Goal: Information Seeking & Learning: Learn about a topic

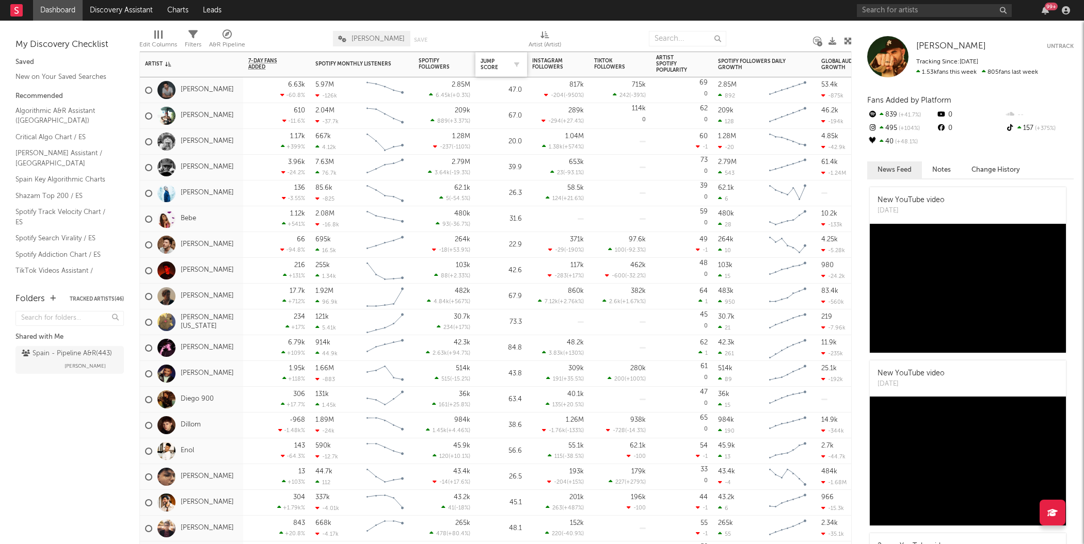
click at [488, 56] on div "Jump Score" at bounding box center [500, 65] width 41 height 22
click at [495, 68] on div "Jump Score" at bounding box center [493, 64] width 26 height 12
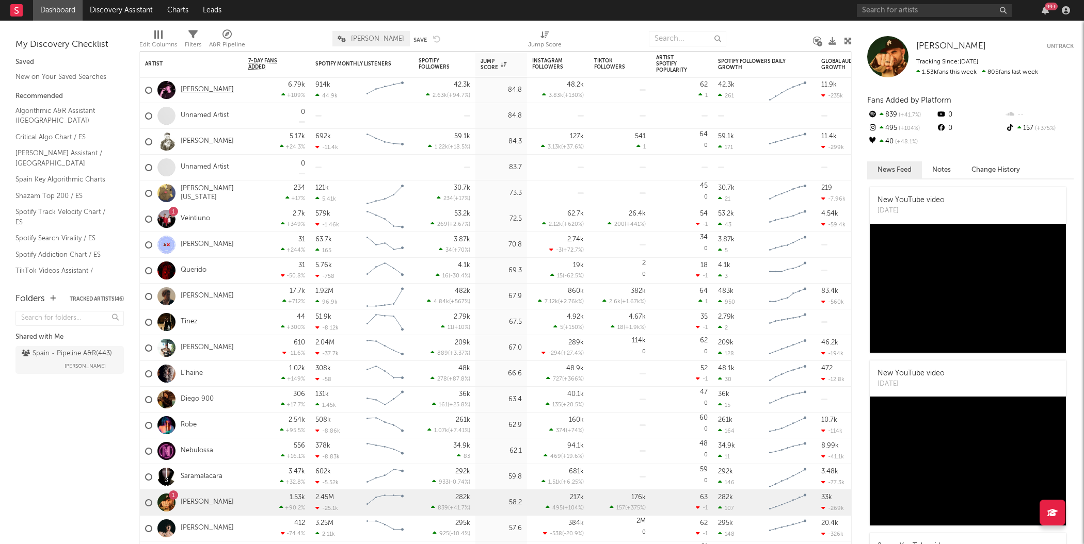
click at [210, 88] on link "[PERSON_NAME]" at bounding box center [207, 90] width 53 height 9
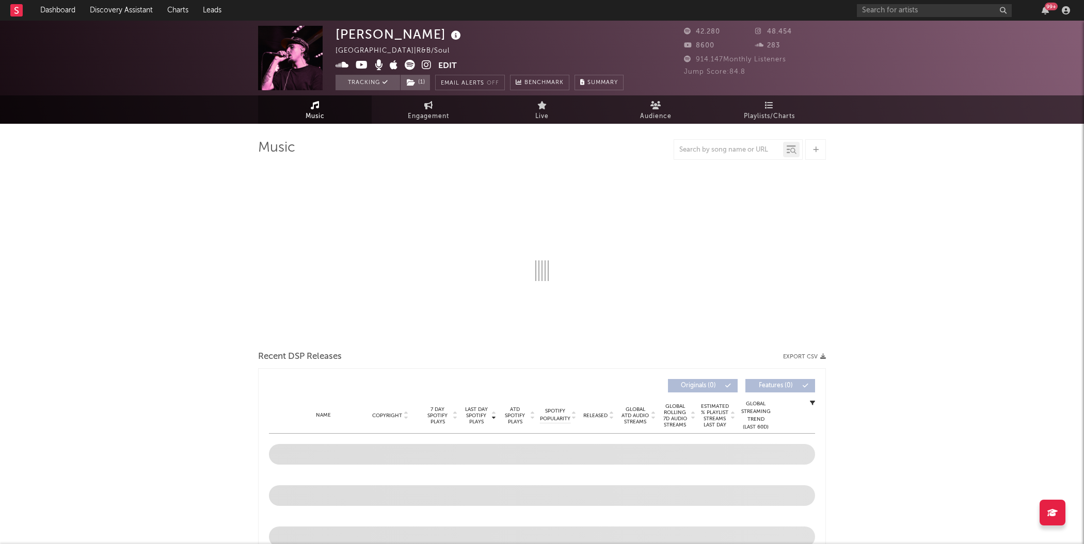
select select "6m"
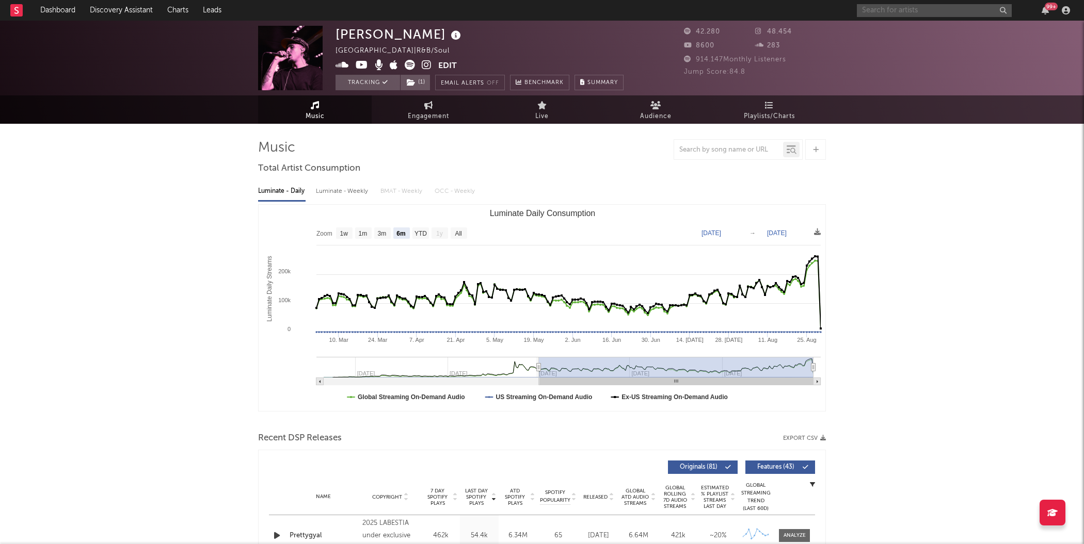
click at [878, 11] on input "text" at bounding box center [934, 10] width 155 height 13
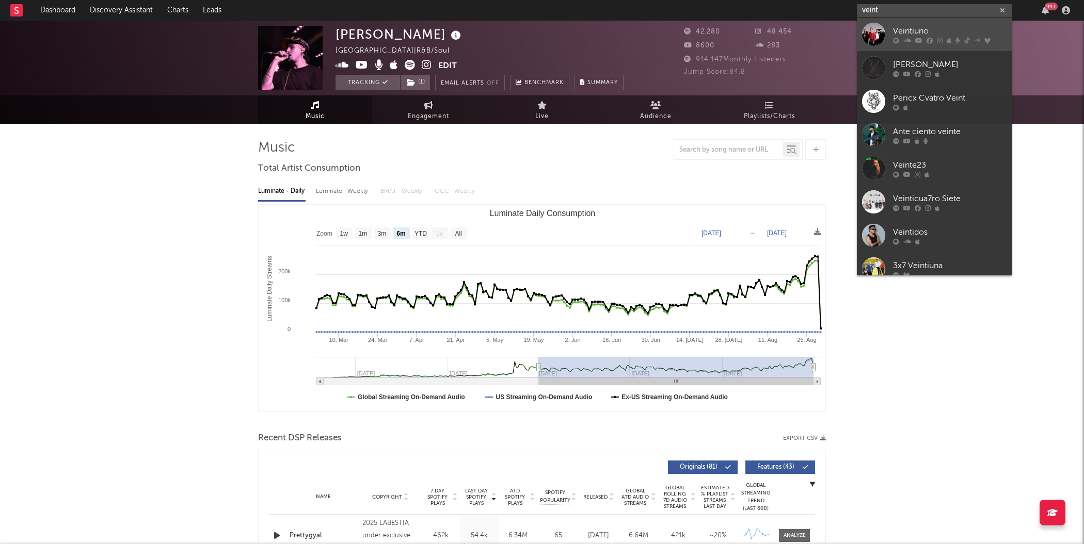
type input "veint"
click at [867, 33] on div at bounding box center [873, 34] width 23 height 23
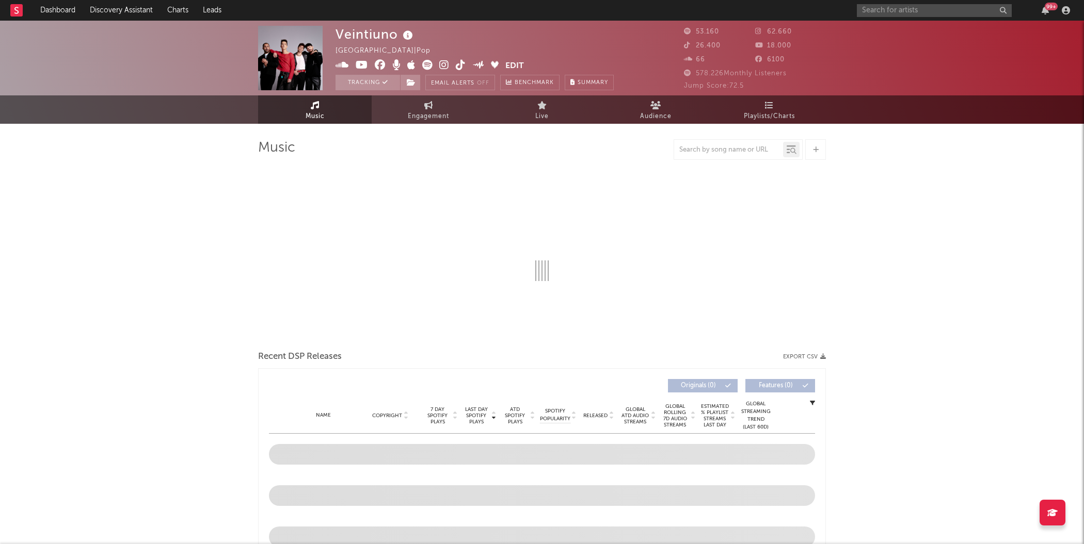
select select "6m"
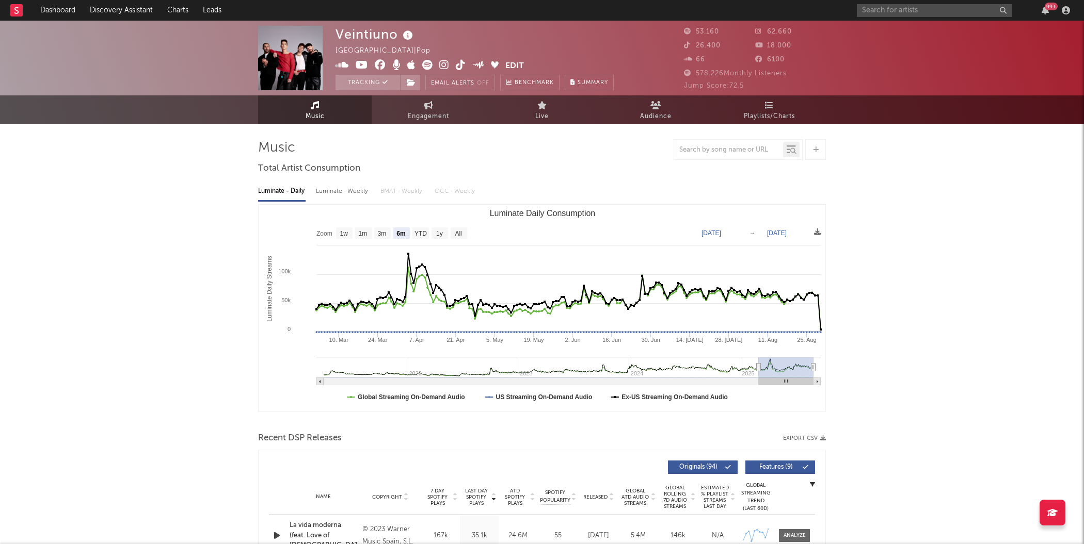
click at [894, 17] on div "99 +" at bounding box center [965, 10] width 217 height 21
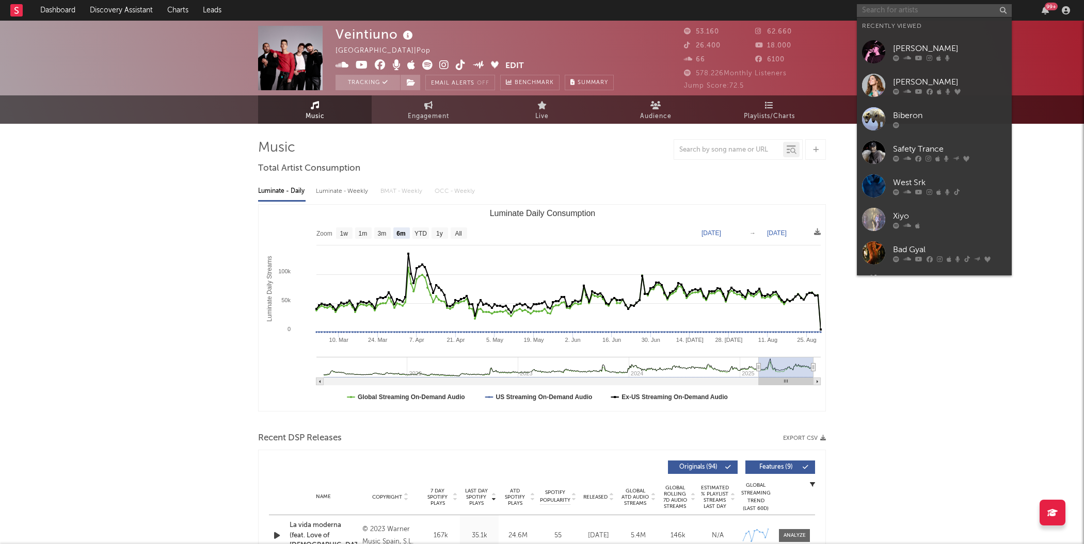
click at [889, 13] on input "text" at bounding box center [934, 10] width 155 height 13
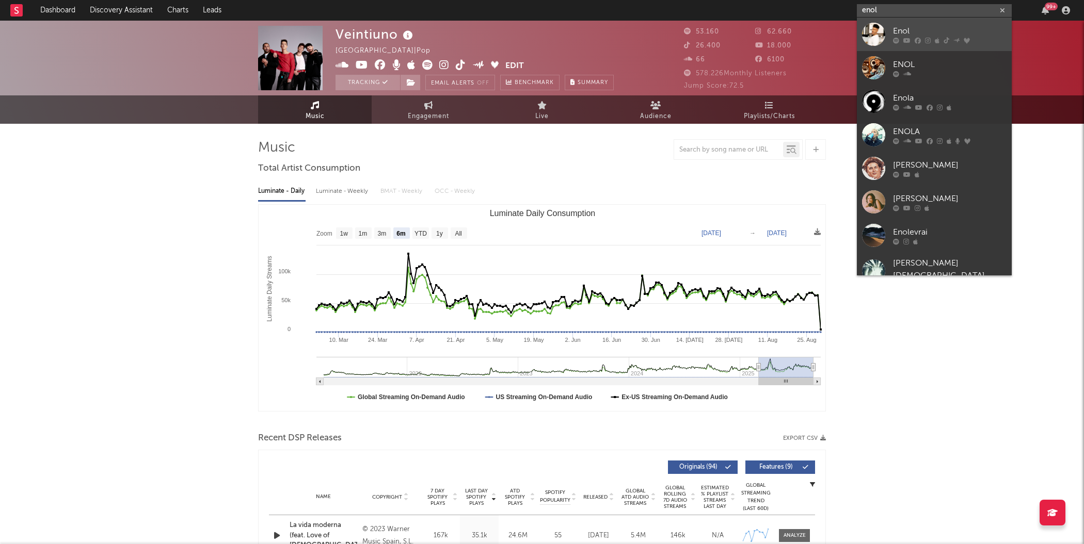
type input "enol"
click at [876, 35] on div at bounding box center [873, 34] width 23 height 23
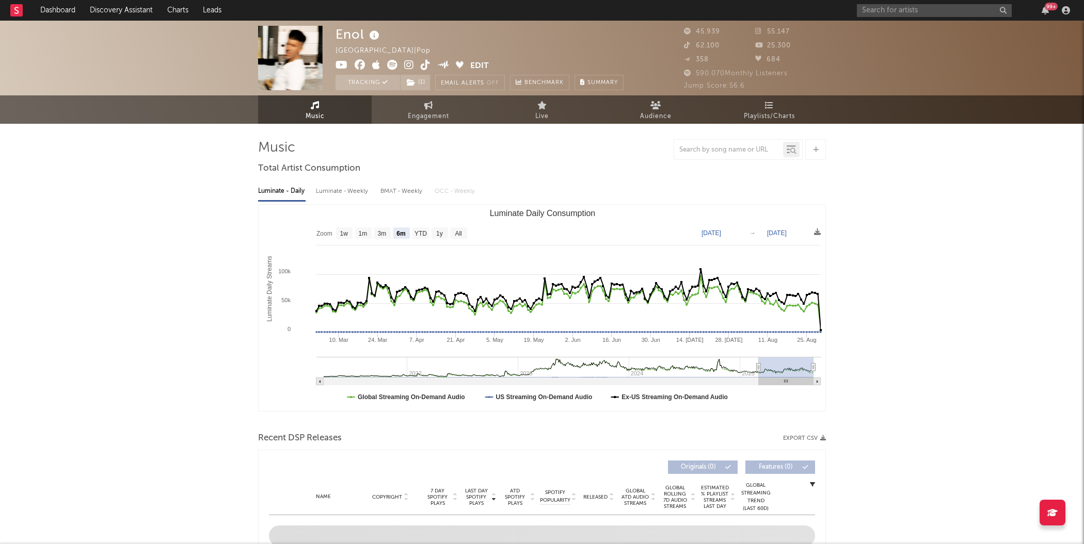
click at [457, 224] on rect "Luminate Daily Consumption" at bounding box center [542, 308] width 567 height 206
click at [457, 235] on text "All" at bounding box center [458, 233] width 7 height 7
select select "All"
type input "[DATE]"
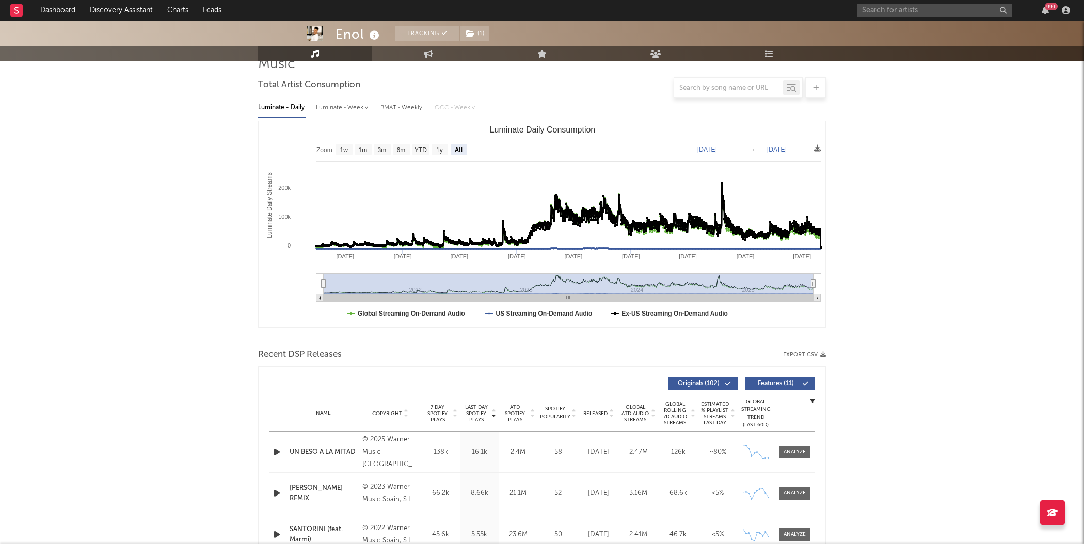
scroll to position [256, 0]
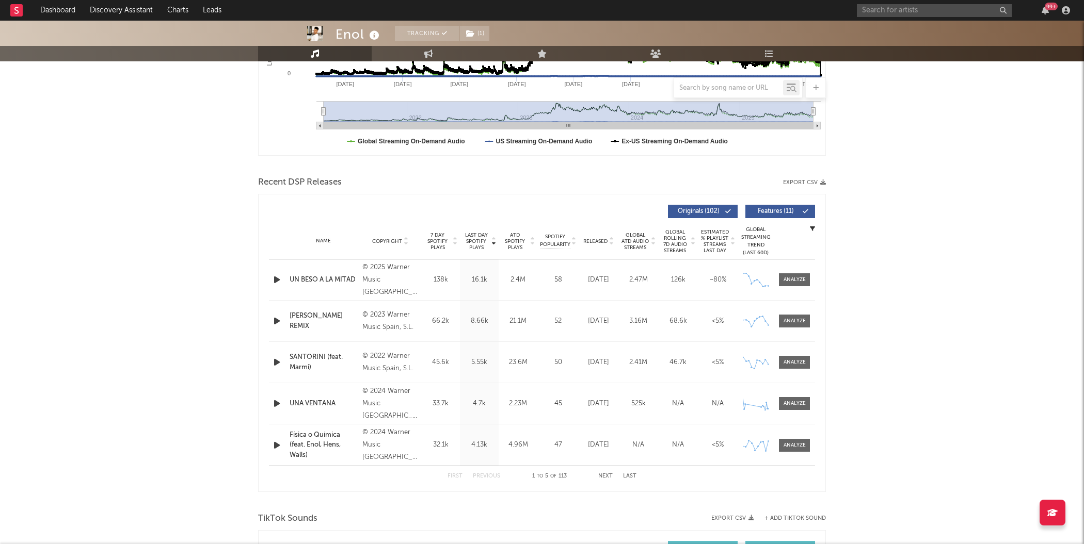
click at [608, 476] on button "Next" at bounding box center [605, 477] width 14 height 6
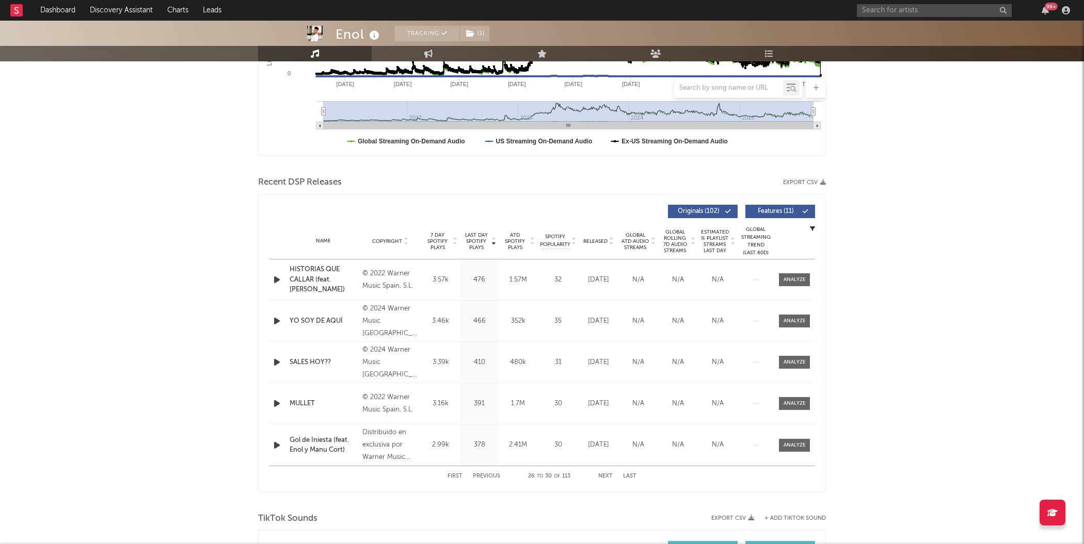
click at [608, 476] on button "Next" at bounding box center [605, 477] width 14 height 6
click at [461, 478] on div "First Previous 36 to 40 of 113 Next Last" at bounding box center [541, 476] width 189 height 20
click at [459, 477] on button "First" at bounding box center [454, 477] width 15 height 6
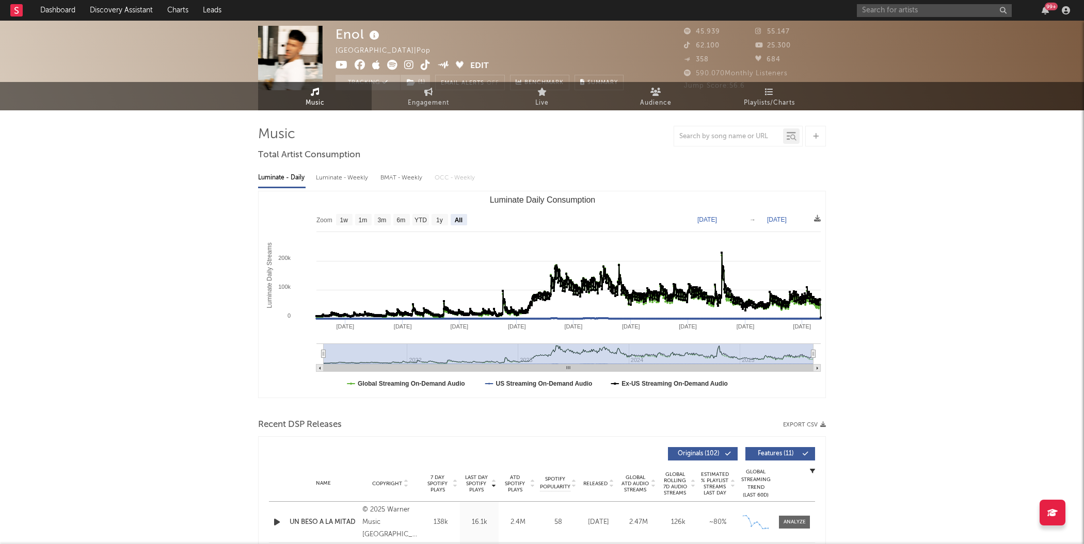
scroll to position [0, 0]
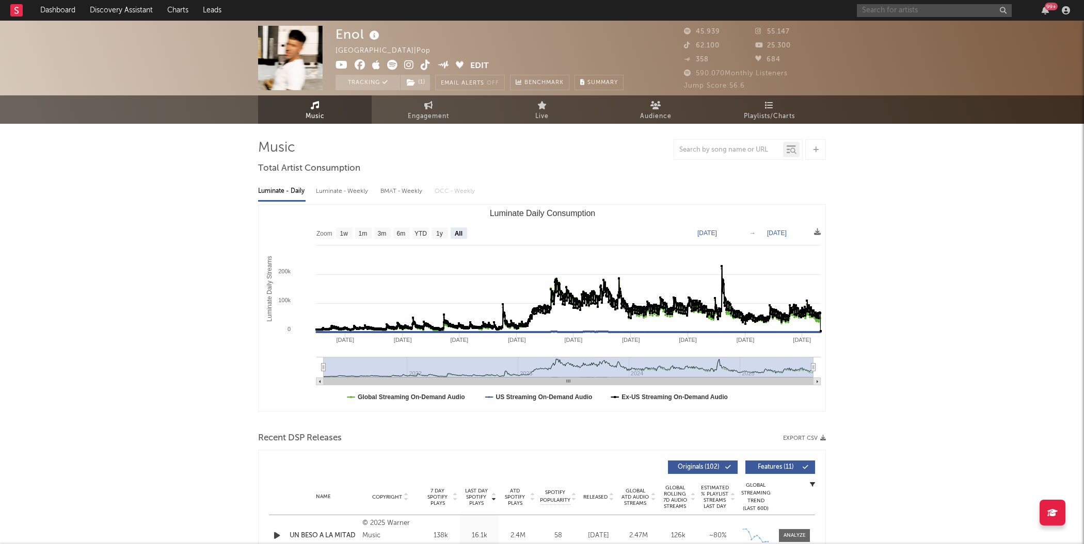
click at [873, 7] on input "text" at bounding box center [934, 10] width 155 height 13
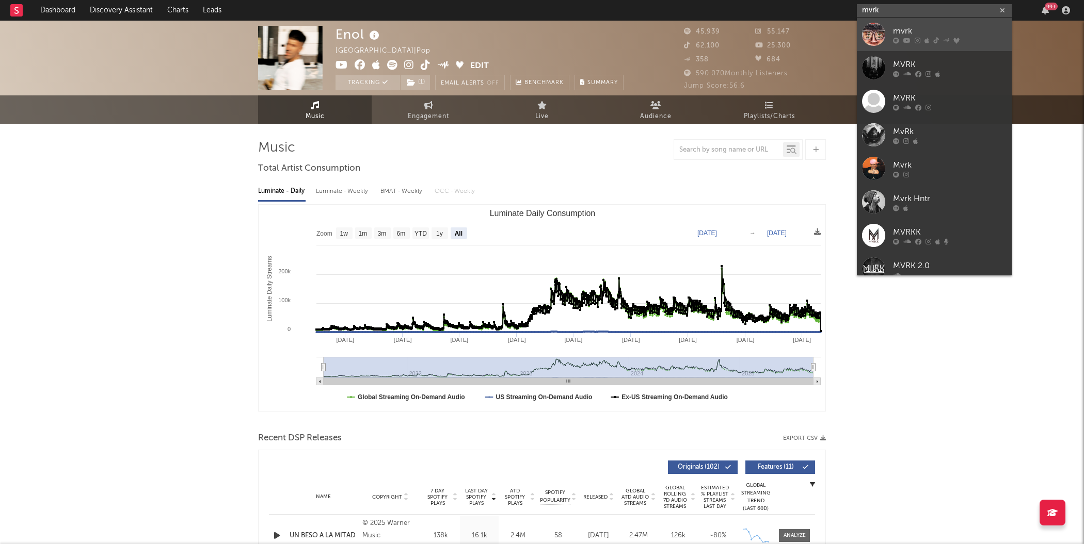
type input "mvrk"
click at [873, 30] on div at bounding box center [873, 34] width 23 height 23
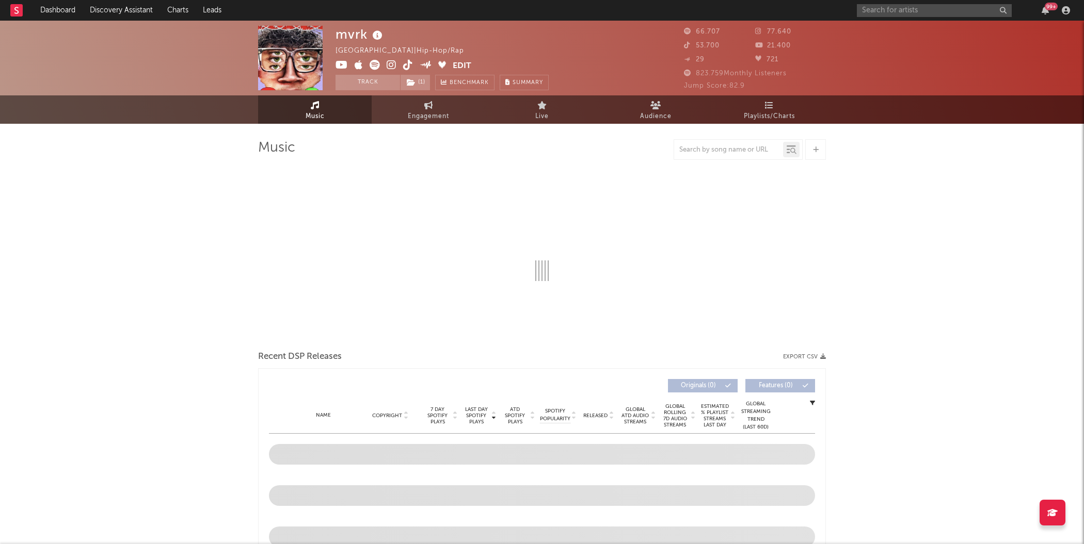
select select "6m"
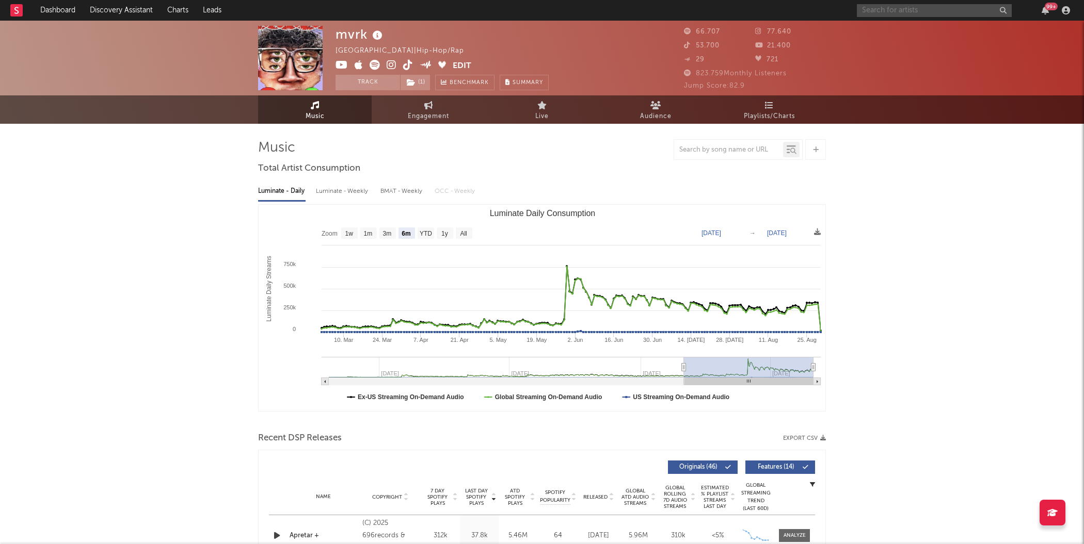
click at [897, 10] on input "text" at bounding box center [934, 10] width 155 height 13
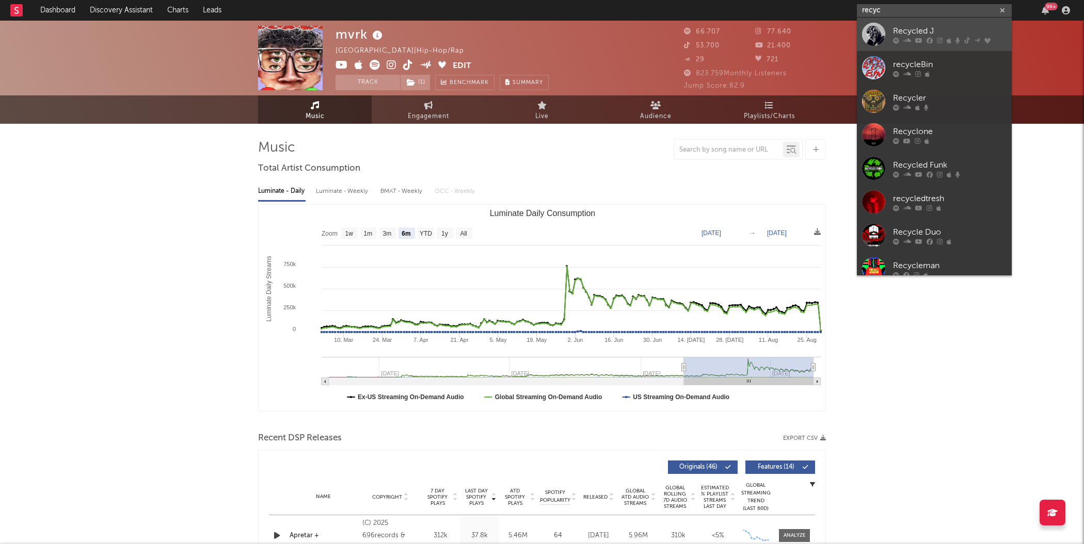
type input "recyc"
click at [877, 36] on div at bounding box center [873, 34] width 23 height 23
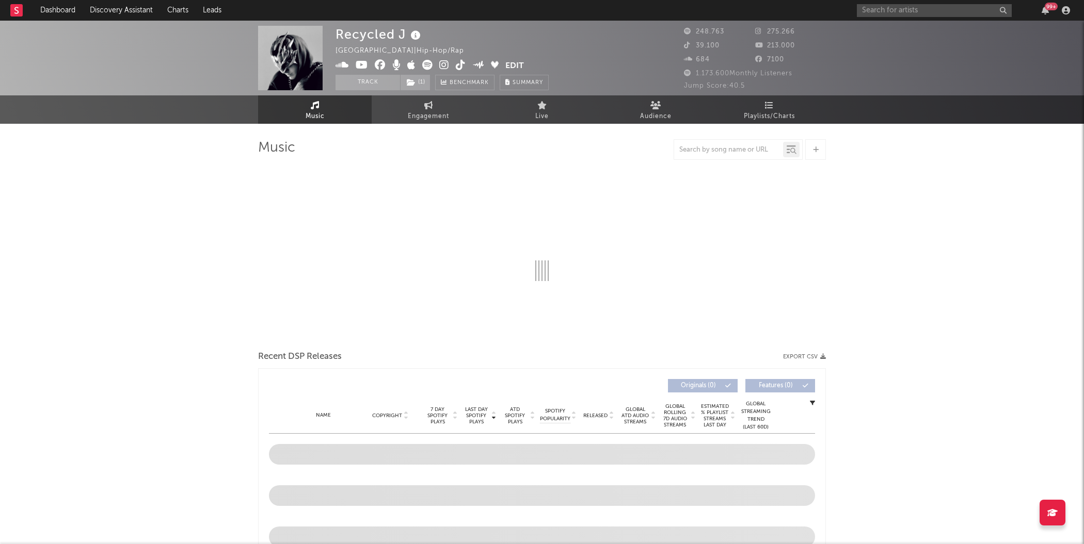
select select "6m"
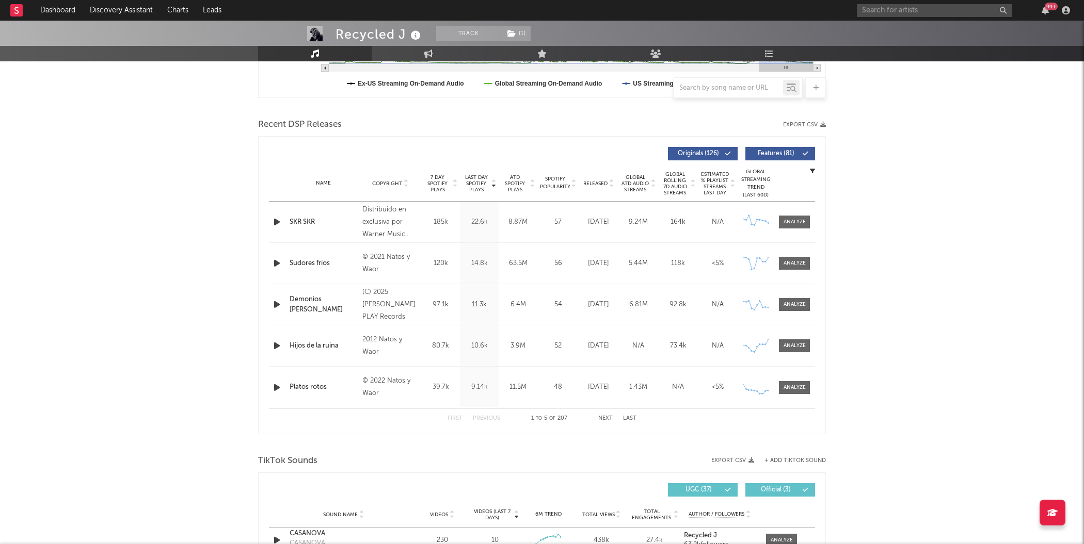
scroll to position [315, 0]
click at [330, 304] on div "Demonios [PERSON_NAME]" at bounding box center [323, 304] width 68 height 20
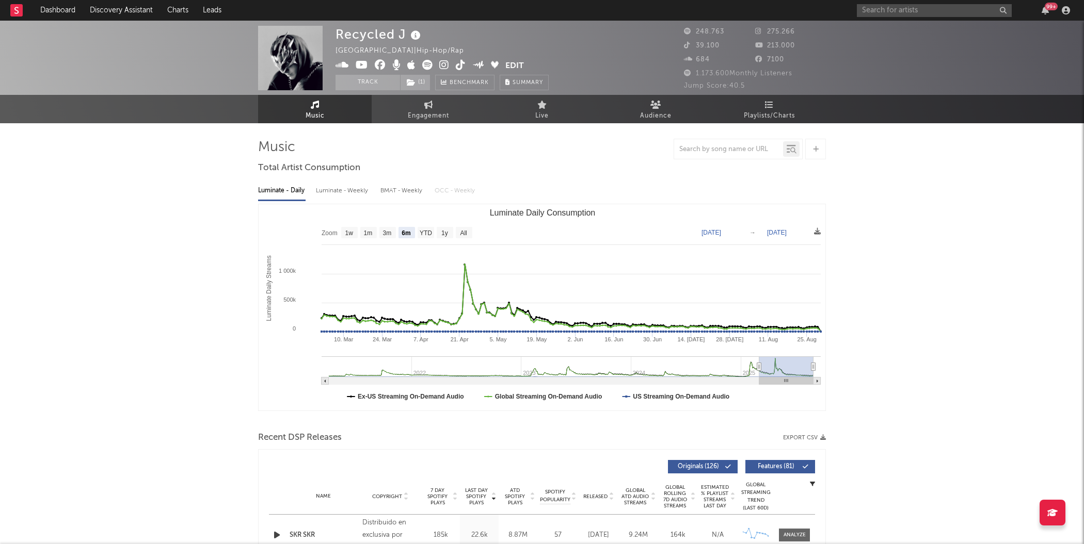
scroll to position [0, 0]
